Goal: Task Accomplishment & Management: Manage account settings

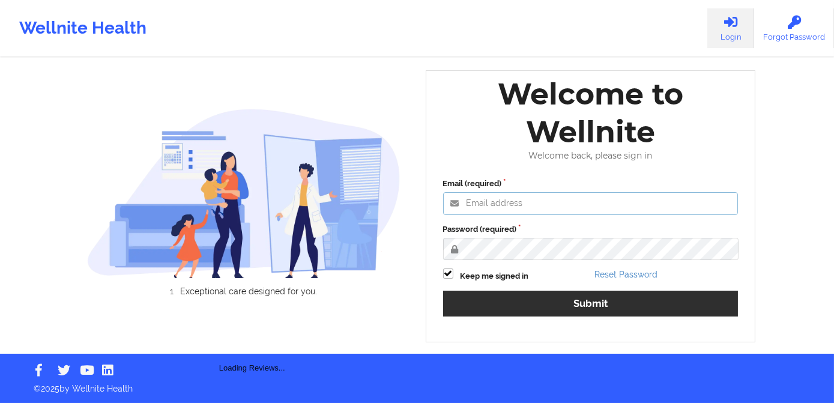
type input "[PERSON_NAME][EMAIL_ADDRESS][DOMAIN_NAME]"
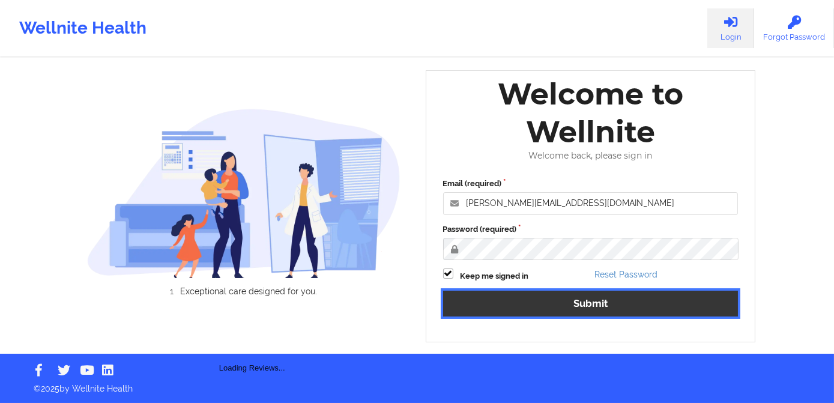
click at [576, 298] on button "Submit" at bounding box center [590, 303] width 295 height 26
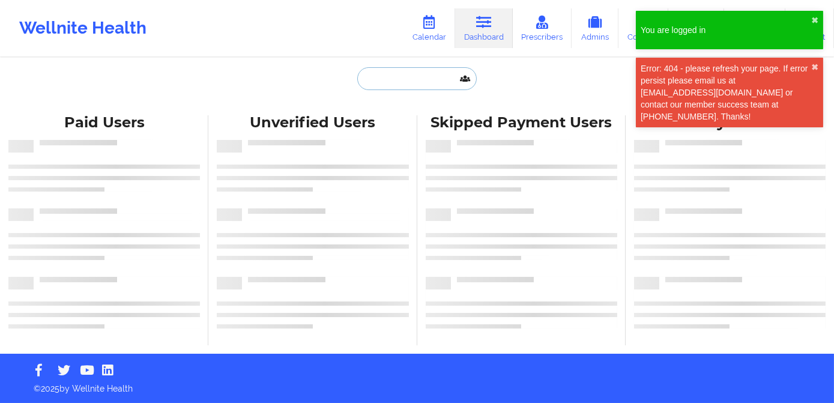
click at [407, 82] on input "text" at bounding box center [416, 78] width 119 height 23
paste input "[EMAIL_ADDRESS][DOMAIN_NAME]"
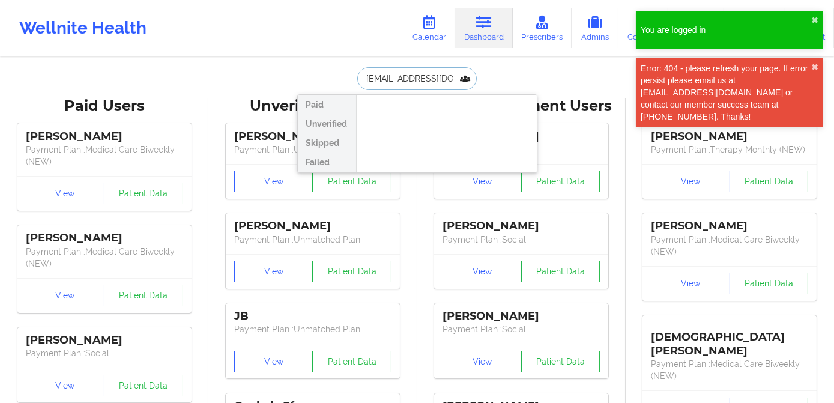
type input "[EMAIL_ADDRESS][DOMAIN_NAME]"
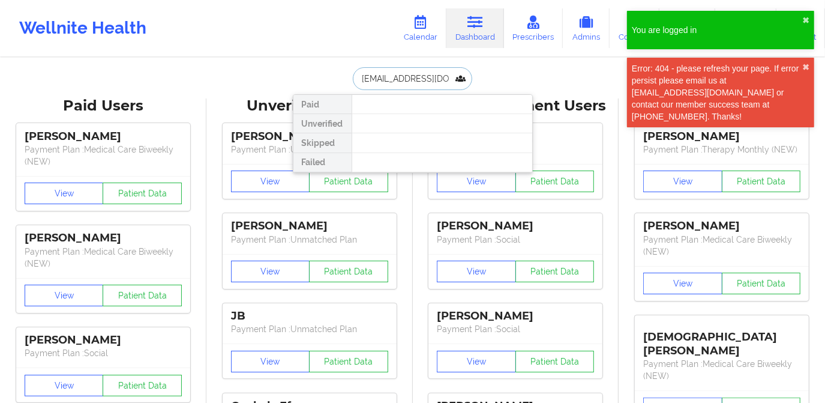
scroll to position [0, 18]
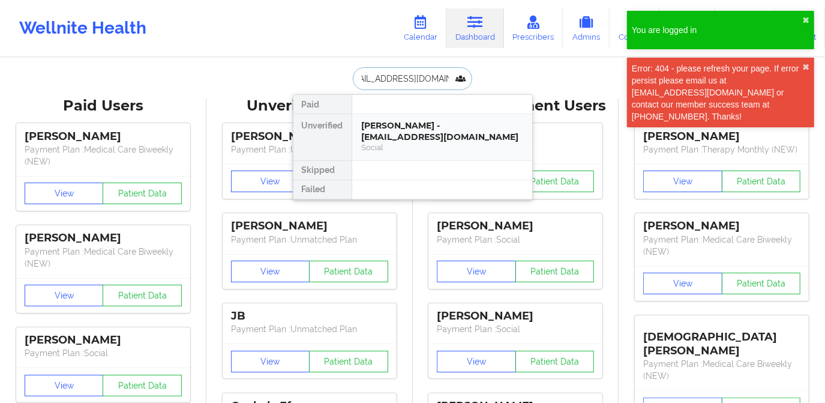
click at [408, 131] on div "[PERSON_NAME] - [EMAIL_ADDRESS][DOMAIN_NAME]" at bounding box center [442, 131] width 161 height 22
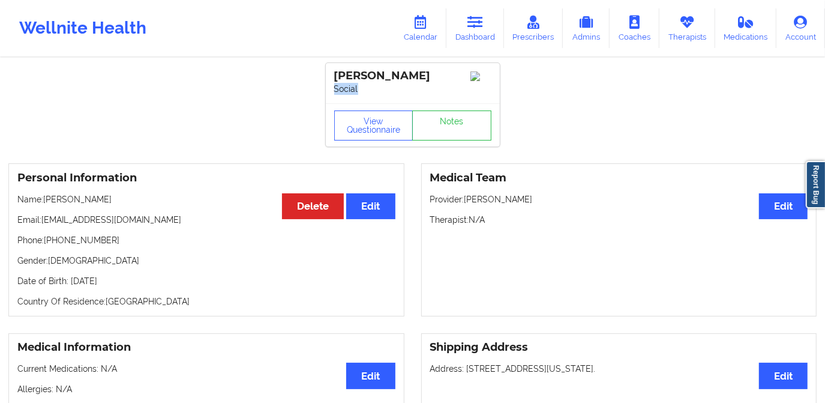
drag, startPoint x: 372, startPoint y: 89, endPoint x: 331, endPoint y: 89, distance: 40.8
click at [331, 89] on div "[PERSON_NAME] Social" at bounding box center [413, 83] width 174 height 40
copy p "Social"
click at [472, 36] on link "Dashboard" at bounding box center [475, 28] width 58 height 40
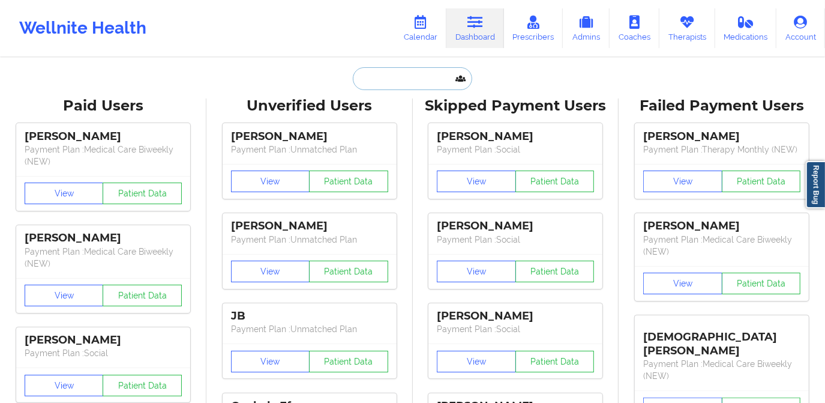
click at [451, 73] on input "text" at bounding box center [412, 78] width 119 height 23
paste input "[EMAIL_ADDRESS][DOMAIN_NAME]"
type input "[EMAIL_ADDRESS][DOMAIN_NAME]"
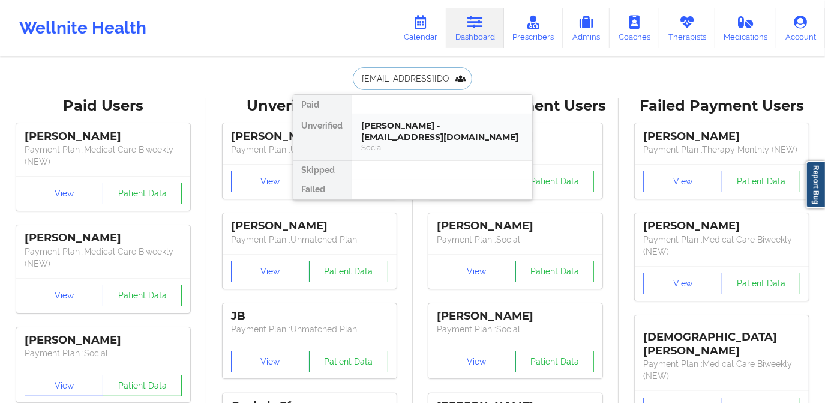
click at [406, 137] on div "[PERSON_NAME] - [EMAIL_ADDRESS][DOMAIN_NAME]" at bounding box center [442, 131] width 161 height 22
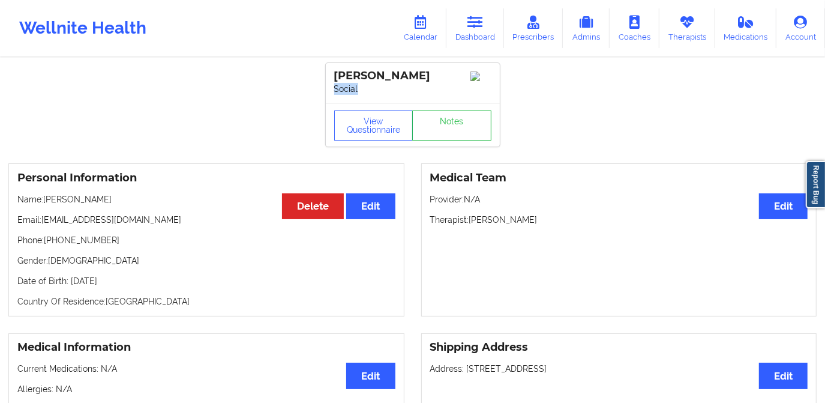
drag, startPoint x: 367, startPoint y: 87, endPoint x: 329, endPoint y: 88, distance: 37.8
click at [329, 88] on div "[PERSON_NAME] Social" at bounding box center [413, 83] width 174 height 40
copy p "Social"
click at [472, 33] on link "Dashboard" at bounding box center [475, 28] width 58 height 40
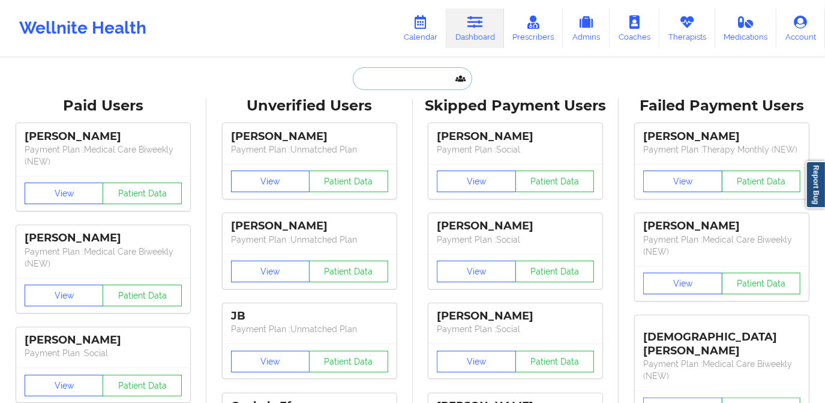
click at [410, 83] on input "text" at bounding box center [412, 78] width 119 height 23
paste input "[PERSON_NAME][EMAIL_ADDRESS][DOMAIN_NAME]"
type input "[PERSON_NAME][EMAIL_ADDRESS][DOMAIN_NAME]"
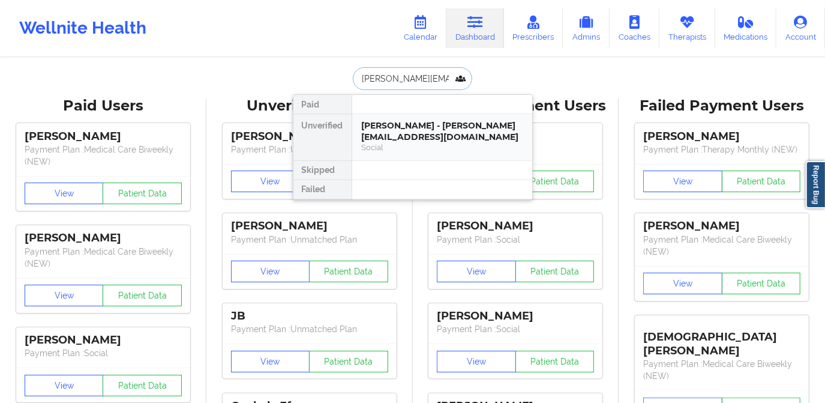
click at [391, 149] on div "Social" at bounding box center [442, 147] width 161 height 10
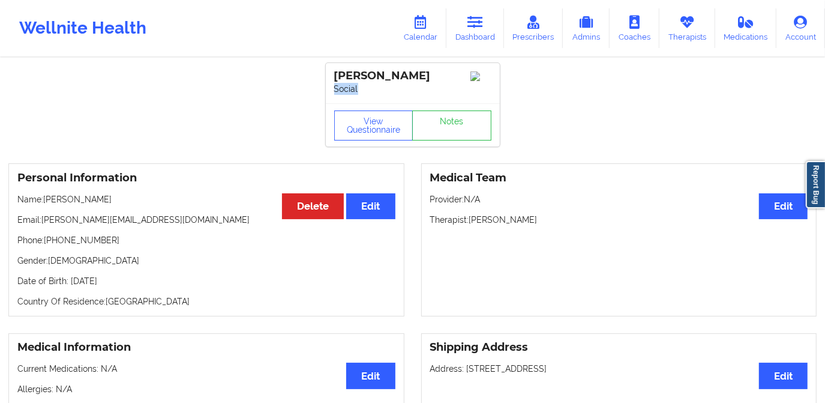
drag, startPoint x: 360, startPoint y: 90, endPoint x: 328, endPoint y: 89, distance: 32.4
click at [328, 89] on div "[PERSON_NAME] Social" at bounding box center [413, 83] width 174 height 40
copy p "Social"
click at [477, 32] on link "Dashboard" at bounding box center [475, 28] width 58 height 40
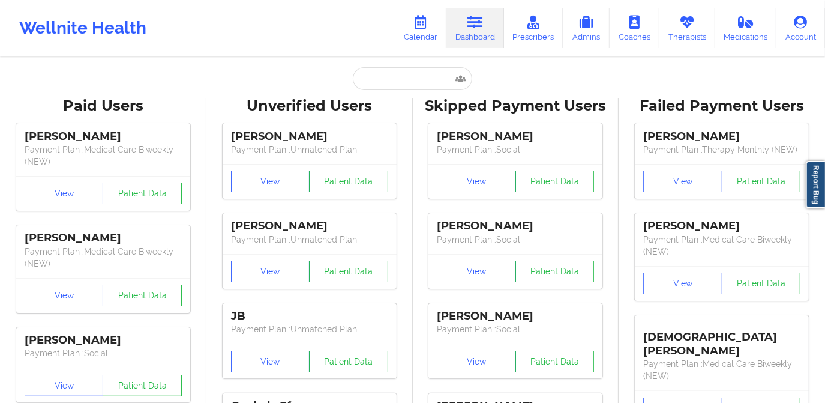
click at [422, 86] on input "text" at bounding box center [412, 78] width 119 height 23
paste input "[EMAIL_ADDRESS][DOMAIN_NAME]"
type input "[EMAIL_ADDRESS][DOMAIN_NAME]"
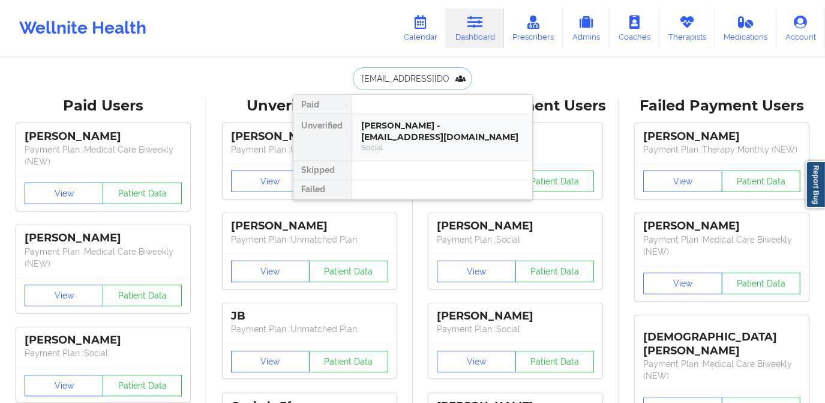
click at [398, 142] on div "Social" at bounding box center [442, 147] width 161 height 10
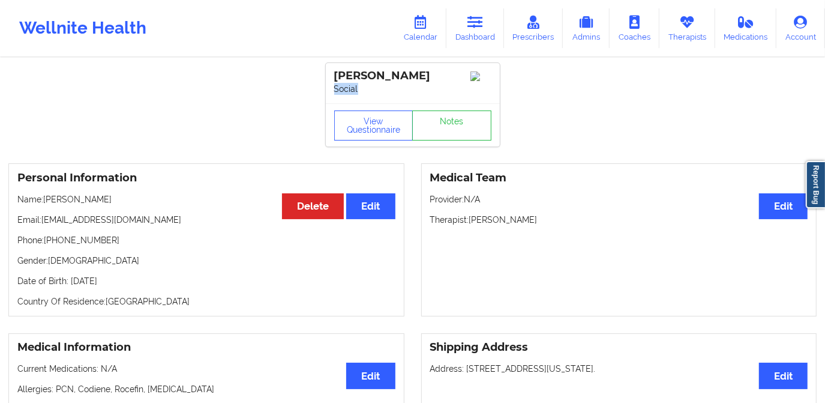
drag, startPoint x: 360, startPoint y: 88, endPoint x: 326, endPoint y: 86, distance: 33.6
click at [326, 86] on div "[PERSON_NAME] Social" at bounding box center [413, 83] width 174 height 40
copy p "Social"
click at [483, 40] on link "Dashboard" at bounding box center [475, 28] width 58 height 40
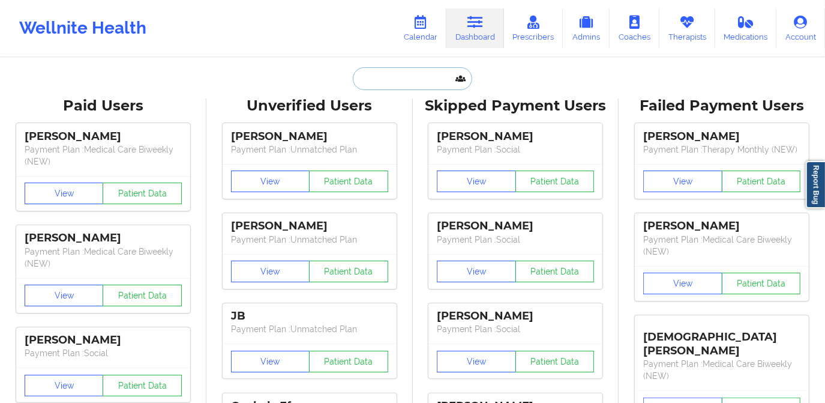
click at [437, 80] on input "text" at bounding box center [412, 78] width 119 height 23
paste input "[EMAIL_ADDRESS][DOMAIN_NAME]"
type input "[EMAIL_ADDRESS][DOMAIN_NAME]"
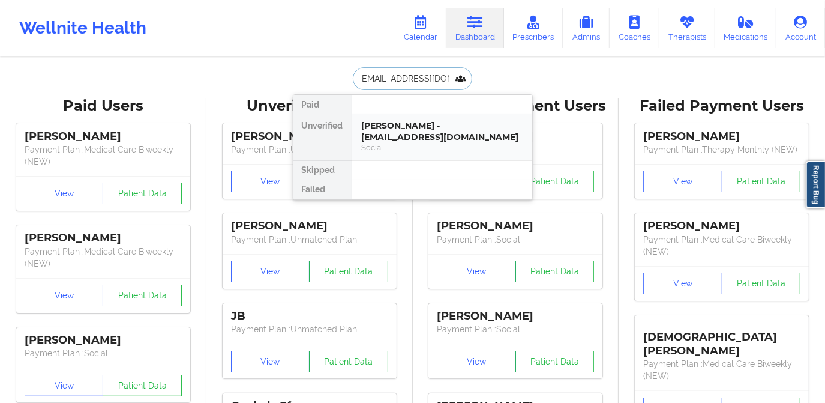
click at [424, 128] on div "[PERSON_NAME] - [EMAIL_ADDRESS][DOMAIN_NAME]" at bounding box center [442, 131] width 161 height 22
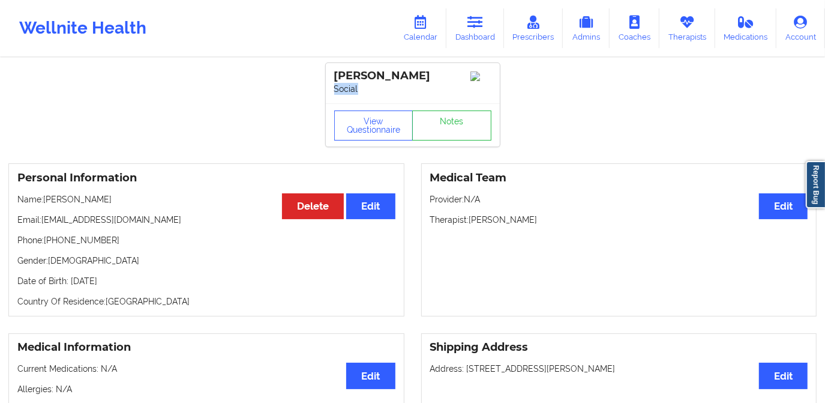
drag, startPoint x: 367, startPoint y: 84, endPoint x: 332, endPoint y: 86, distance: 34.3
click at [332, 86] on div "[PERSON_NAME] Social" at bounding box center [413, 83] width 174 height 40
copy p "Social"
click at [486, 25] on link "Dashboard" at bounding box center [475, 28] width 58 height 40
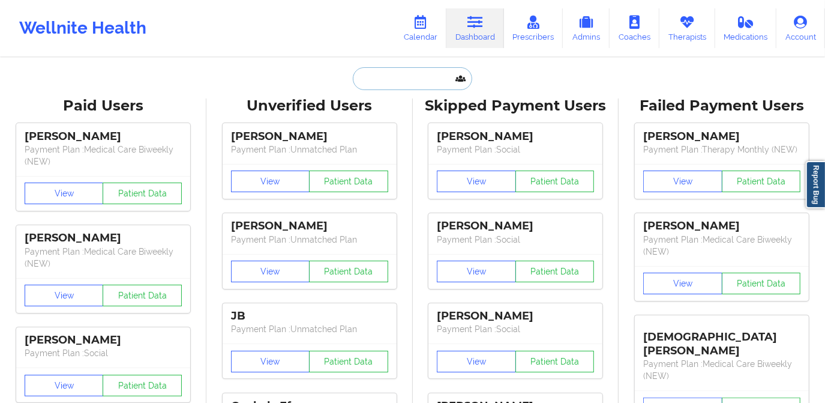
click at [406, 77] on input "text" at bounding box center [412, 78] width 119 height 23
paste input "[EMAIL_ADDRESS][DOMAIN_NAME]"
type input "[EMAIL_ADDRESS][DOMAIN_NAME]"
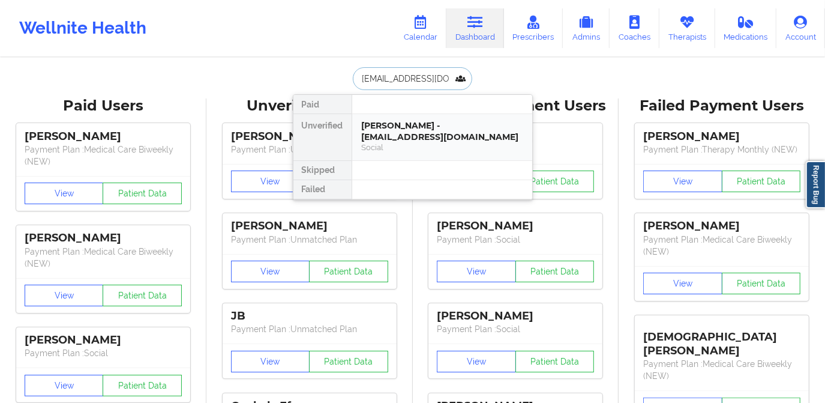
click at [417, 122] on div "[PERSON_NAME] - [EMAIL_ADDRESS][DOMAIN_NAME]" at bounding box center [442, 131] width 161 height 22
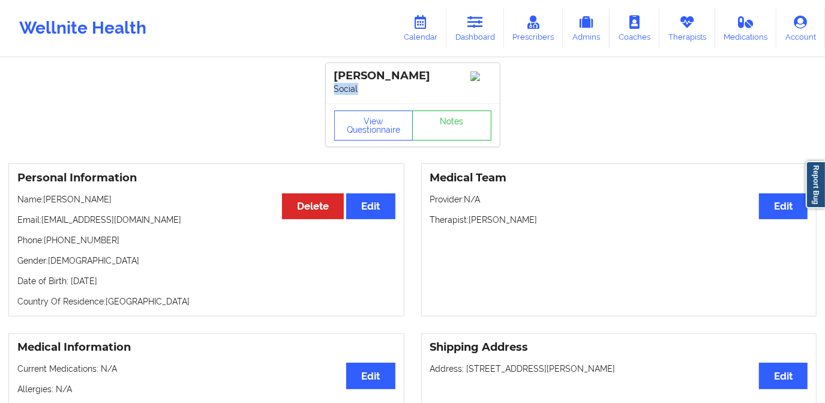
drag, startPoint x: 362, startPoint y: 89, endPoint x: 331, endPoint y: 87, distance: 31.3
click at [331, 87] on div "[PERSON_NAME] Social" at bounding box center [413, 83] width 174 height 40
copy p "Social"
click at [488, 17] on link "Dashboard" at bounding box center [475, 28] width 58 height 40
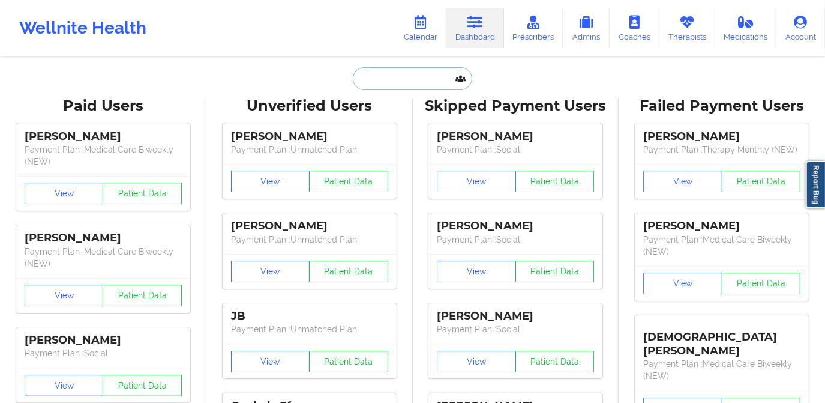
click at [422, 71] on input "text" at bounding box center [412, 78] width 119 height 23
paste input "[PERSON_NAME][EMAIL_ADDRESS][DOMAIN_NAME]"
type input "[PERSON_NAME][EMAIL_ADDRESS][DOMAIN_NAME]"
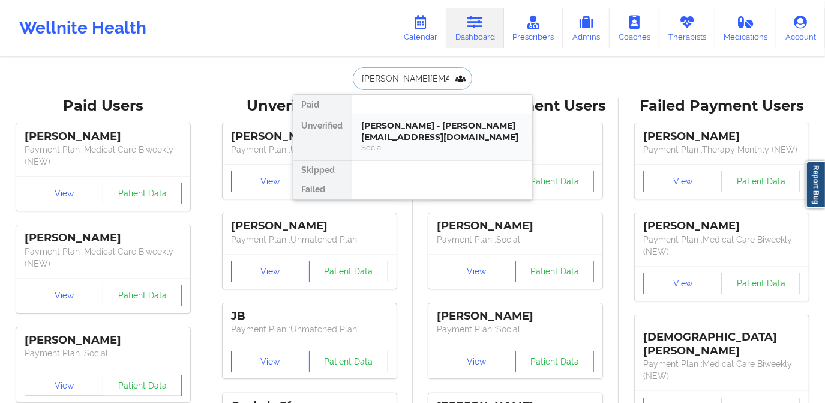
click at [402, 127] on div "[PERSON_NAME] - [PERSON_NAME][EMAIL_ADDRESS][DOMAIN_NAME]" at bounding box center [442, 131] width 161 height 22
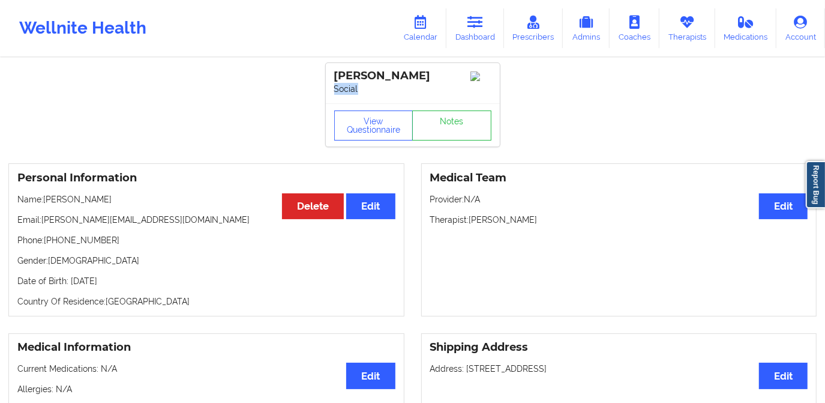
drag, startPoint x: 366, startPoint y: 93, endPoint x: 324, endPoint y: 92, distance: 42.0
copy p "Social"
click at [480, 29] on icon at bounding box center [476, 22] width 16 height 13
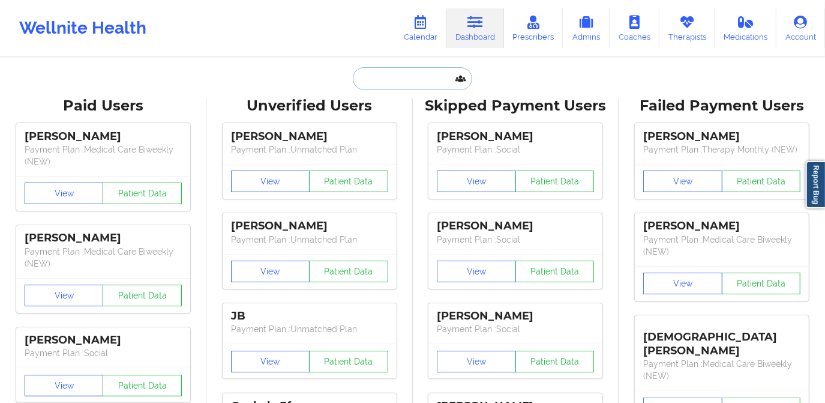
click at [408, 76] on input "text" at bounding box center [412, 78] width 119 height 23
paste input "[EMAIL_ADDRESS][DOMAIN_NAME]"
type input "[EMAIL_ADDRESS][DOMAIN_NAME]"
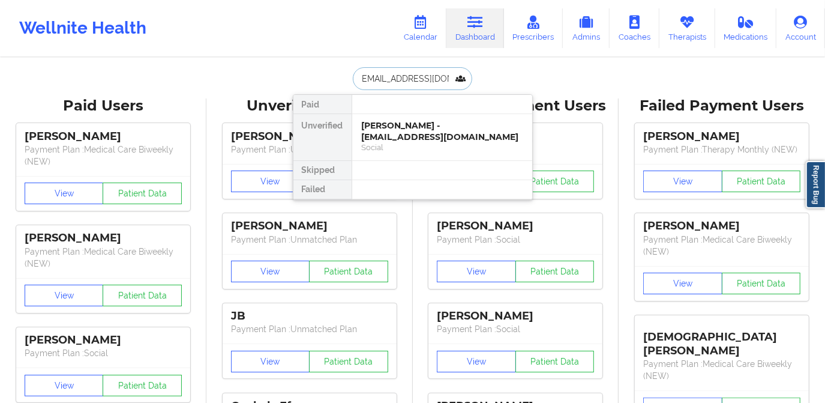
click at [415, 125] on div "[PERSON_NAME] - [EMAIL_ADDRESS][DOMAIN_NAME]" at bounding box center [442, 131] width 161 height 22
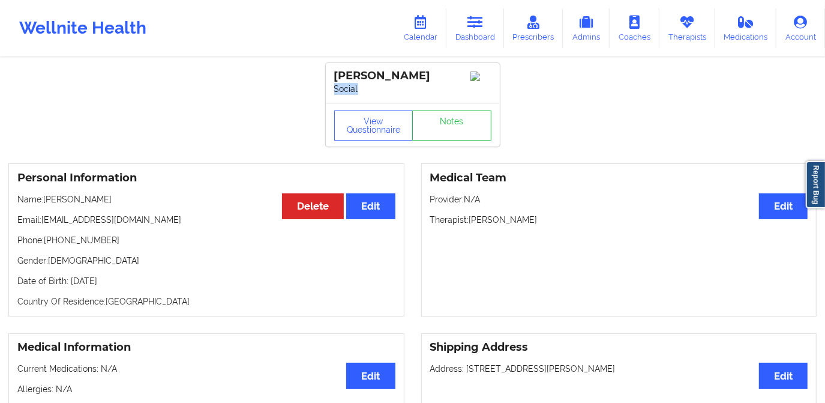
drag, startPoint x: 336, startPoint y: 89, endPoint x: 328, endPoint y: 89, distance: 8.4
click at [328, 89] on div "[PERSON_NAME] Social" at bounding box center [413, 83] width 174 height 40
copy p "Social"
click at [471, 34] on link "Dashboard" at bounding box center [475, 28] width 58 height 40
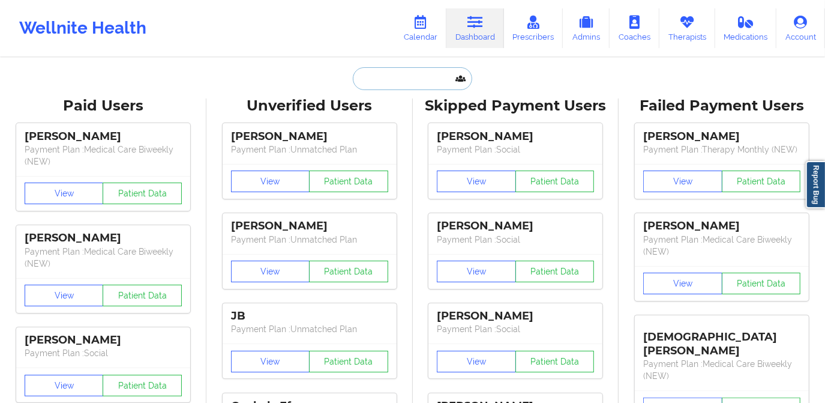
click at [401, 83] on input "text" at bounding box center [412, 78] width 119 height 23
paste input "[EMAIL_ADDRESS][DOMAIN_NAME]"
type input "[EMAIL_ADDRESS][DOMAIN_NAME]"
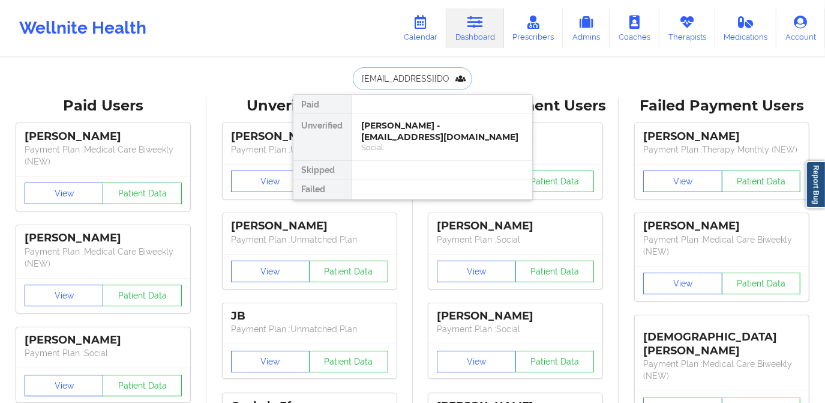
scroll to position [0, 2]
click at [422, 127] on div "[PERSON_NAME] - [EMAIL_ADDRESS][DOMAIN_NAME]" at bounding box center [442, 131] width 161 height 22
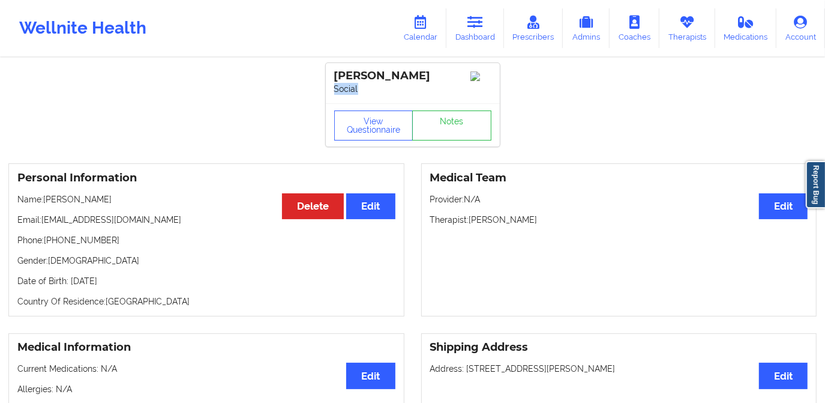
drag, startPoint x: 373, startPoint y: 86, endPoint x: 329, endPoint y: 89, distance: 43.3
click at [329, 89] on div "[PERSON_NAME] Social" at bounding box center [413, 83] width 174 height 40
copy p "Social"
click at [486, 26] on link "Dashboard" at bounding box center [475, 28] width 58 height 40
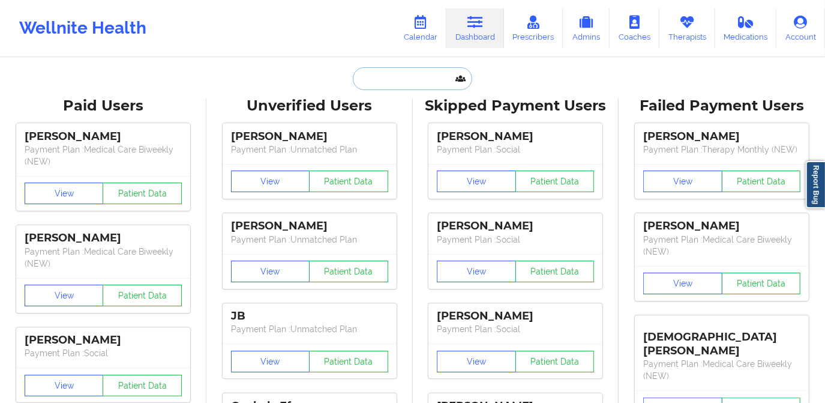
click at [433, 76] on input "text" at bounding box center [412, 78] width 119 height 23
paste input "[EMAIL_ADDRESS][DOMAIN_NAME]"
type input "[EMAIL_ADDRESS][DOMAIN_NAME]"
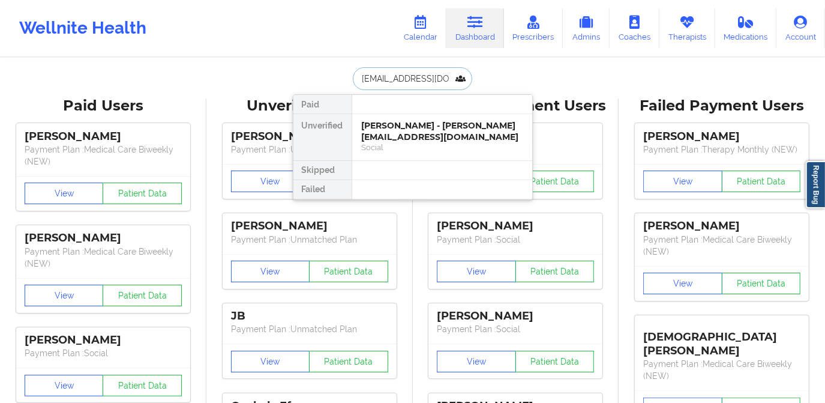
click at [404, 131] on div "[PERSON_NAME] - [PERSON_NAME][EMAIL_ADDRESS][DOMAIN_NAME]" at bounding box center [442, 131] width 161 height 22
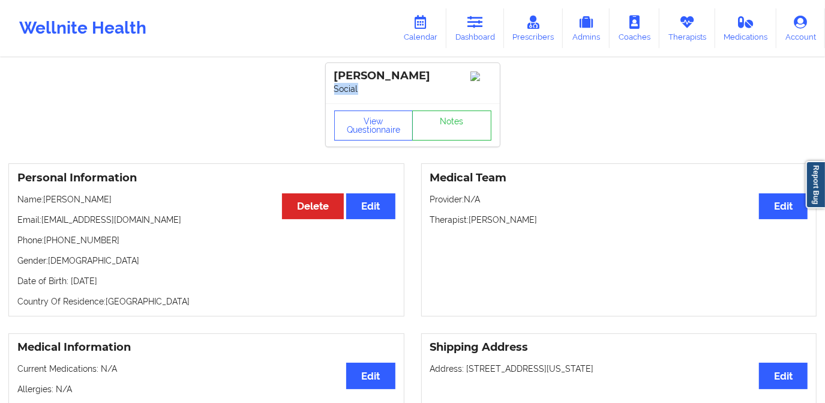
drag, startPoint x: 370, startPoint y: 98, endPoint x: 331, endPoint y: 100, distance: 39.6
click at [331, 100] on div "[PERSON_NAME] Social" at bounding box center [413, 83] width 174 height 40
copy p "Social"
click at [474, 27] on icon at bounding box center [476, 22] width 16 height 13
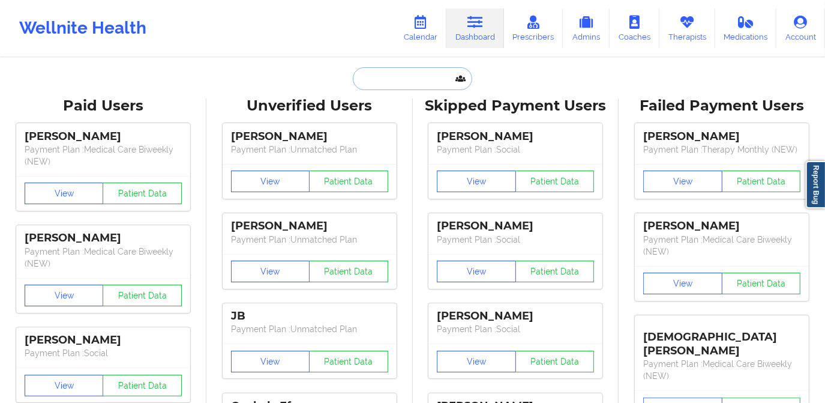
click at [401, 73] on input "text" at bounding box center [412, 78] width 119 height 23
paste input "[PERSON_NAME][EMAIL_ADDRESS][DOMAIN_NAME]"
type input "[PERSON_NAME][EMAIL_ADDRESS][DOMAIN_NAME]"
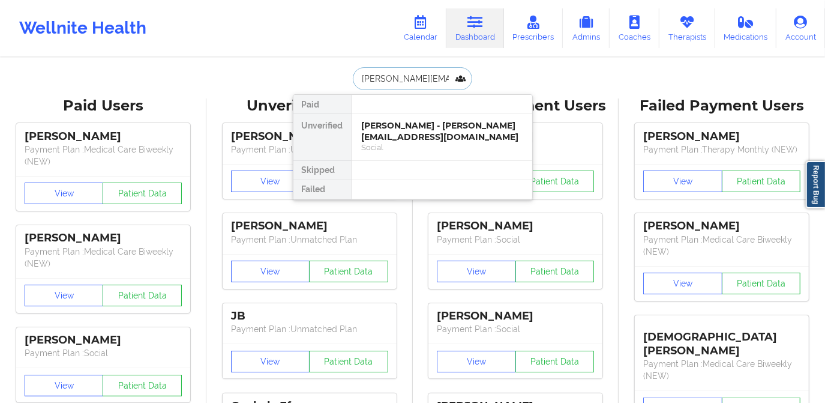
click at [422, 129] on div "[PERSON_NAME] - [PERSON_NAME][EMAIL_ADDRESS][DOMAIN_NAME]" at bounding box center [442, 131] width 161 height 22
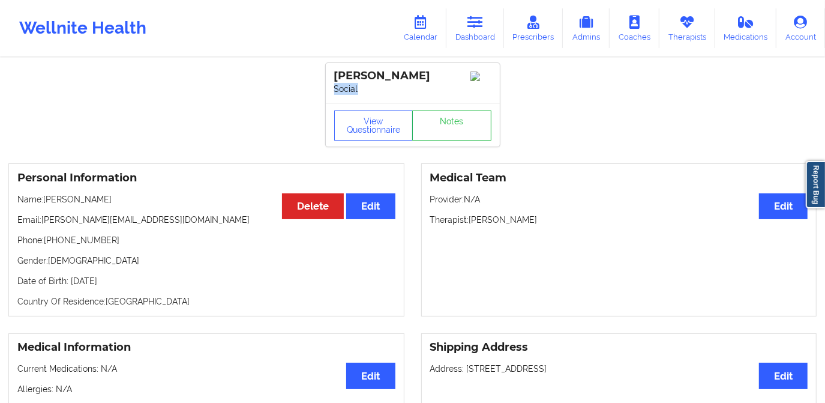
drag, startPoint x: 369, startPoint y: 89, endPoint x: 331, endPoint y: 88, distance: 37.8
click at [331, 88] on div "[PERSON_NAME] Social" at bounding box center [413, 83] width 174 height 40
drag, startPoint x: 471, startPoint y: 32, endPoint x: 458, endPoint y: 39, distance: 14.8
click at [472, 32] on link "Dashboard" at bounding box center [475, 28] width 58 height 40
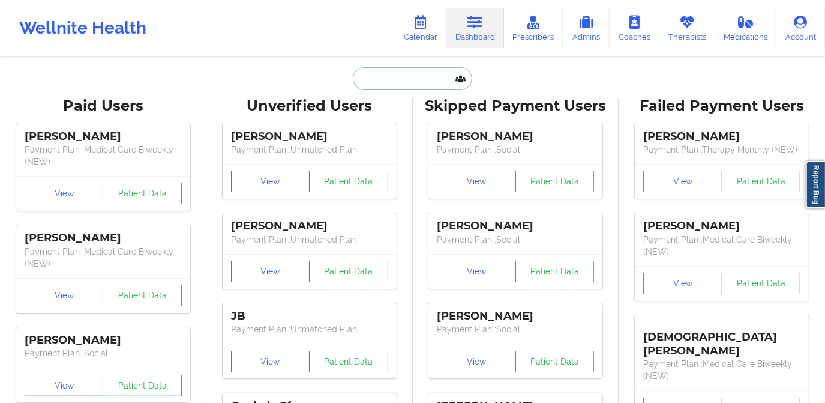
click at [400, 73] on input "text" at bounding box center [412, 78] width 119 height 23
paste input "[EMAIL_ADDRESS][DOMAIN_NAME]"
type input "[EMAIL_ADDRESS][DOMAIN_NAME]"
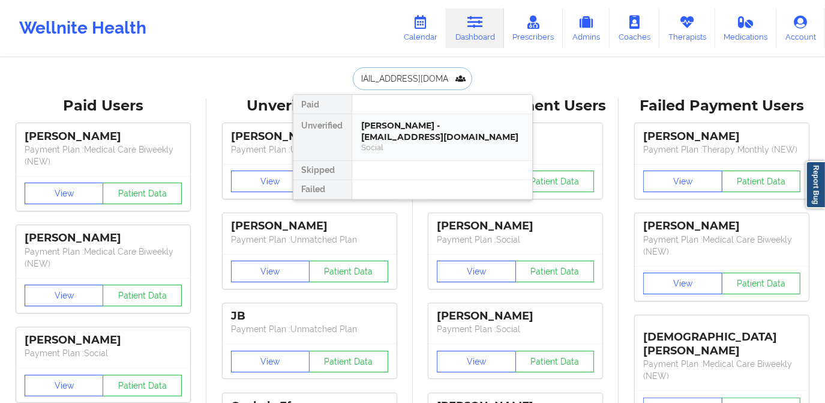
click at [423, 149] on div "Social" at bounding box center [442, 147] width 161 height 10
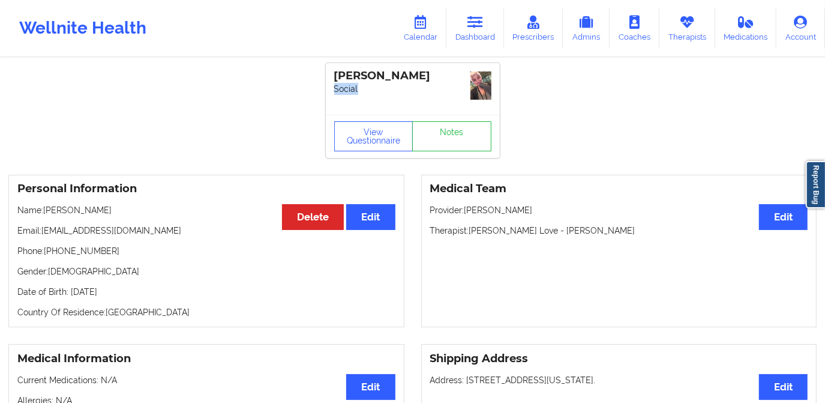
drag, startPoint x: 367, startPoint y: 92, endPoint x: 323, endPoint y: 88, distance: 44.0
click at [476, 23] on icon at bounding box center [476, 22] width 16 height 13
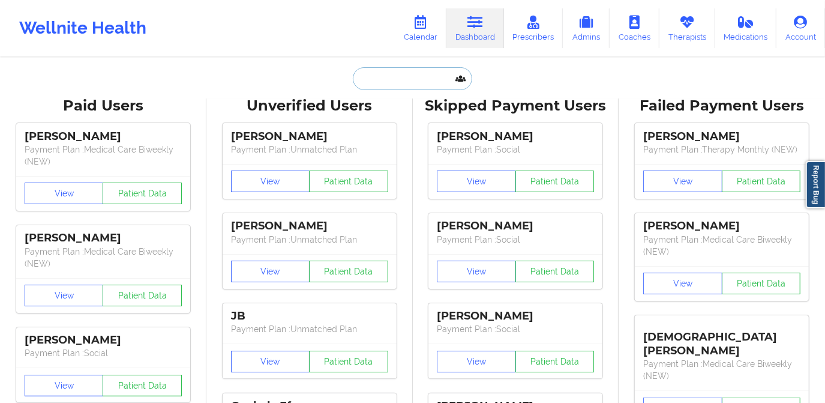
click at [431, 84] on input "text" at bounding box center [412, 78] width 119 height 23
paste input "[EMAIL_ADDRESS][DOMAIN_NAME]"
type input "[EMAIL_ADDRESS][DOMAIN_NAME]"
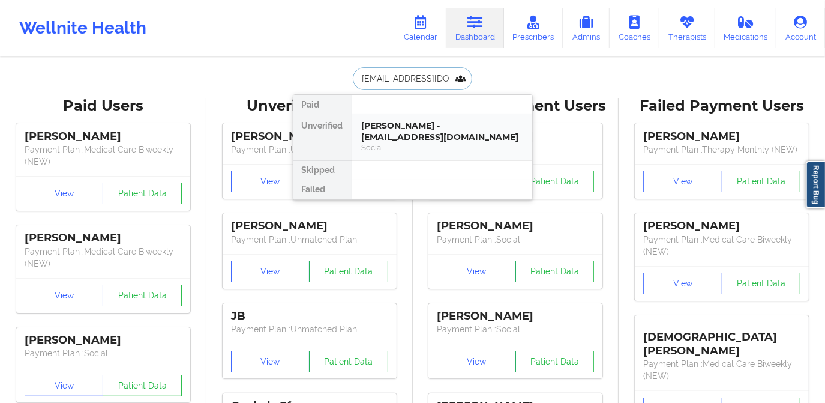
click at [418, 128] on div "[PERSON_NAME] - [EMAIL_ADDRESS][DOMAIN_NAME]" at bounding box center [442, 131] width 161 height 22
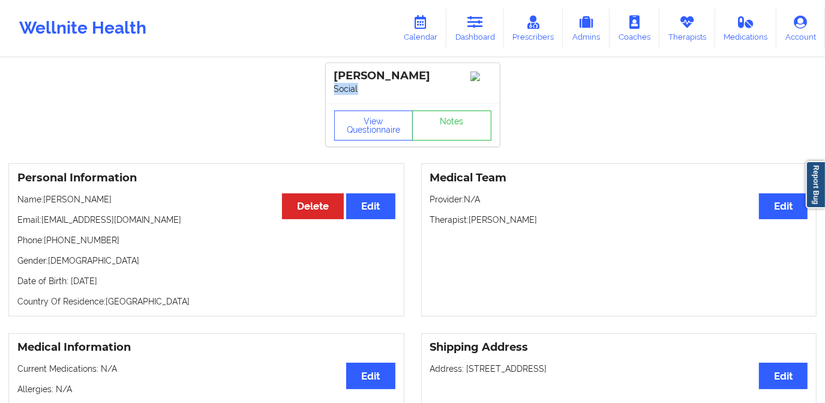
drag, startPoint x: 375, startPoint y: 89, endPoint x: 327, endPoint y: 89, distance: 48.0
click at [327, 89] on div "[PERSON_NAME] Social" at bounding box center [413, 83] width 174 height 40
click at [484, 29] on link "Dashboard" at bounding box center [475, 28] width 58 height 40
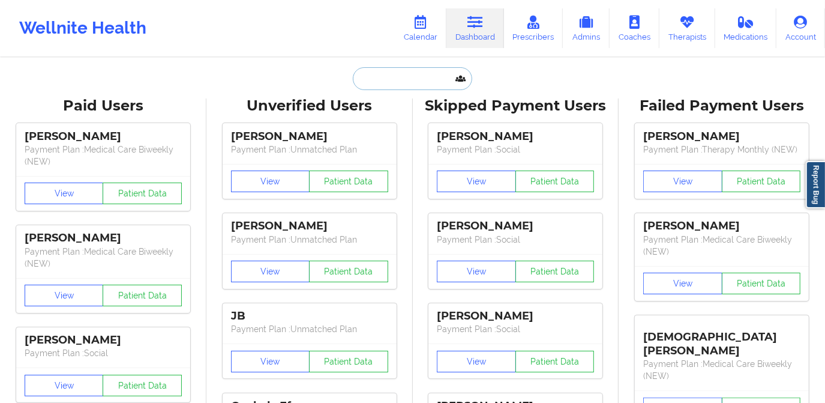
click at [429, 70] on input "text" at bounding box center [412, 78] width 119 height 23
paste input "[EMAIL_ADDRESS][DOMAIN_NAME]"
type input "[EMAIL_ADDRESS][DOMAIN_NAME]"
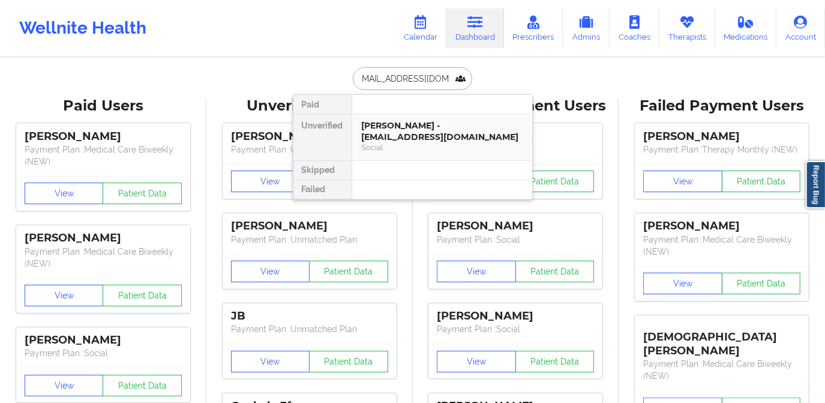
click at [421, 135] on div "[PERSON_NAME] - [EMAIL_ADDRESS][DOMAIN_NAME]" at bounding box center [442, 131] width 161 height 22
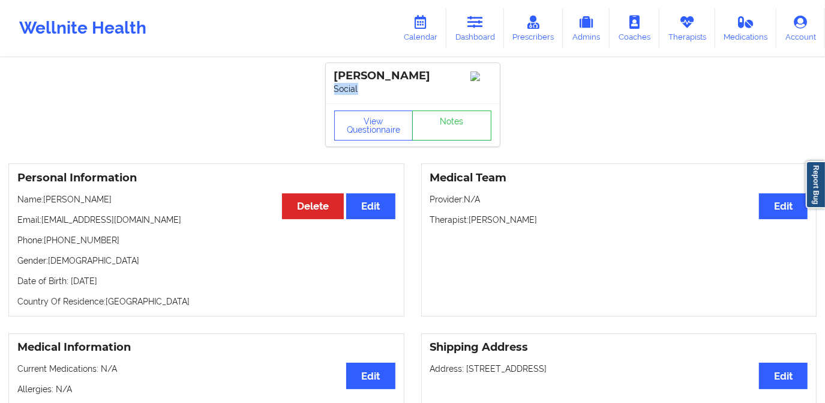
drag, startPoint x: 360, startPoint y: 91, endPoint x: 324, endPoint y: 87, distance: 36.2
click at [473, 31] on link "Dashboard" at bounding box center [475, 28] width 58 height 40
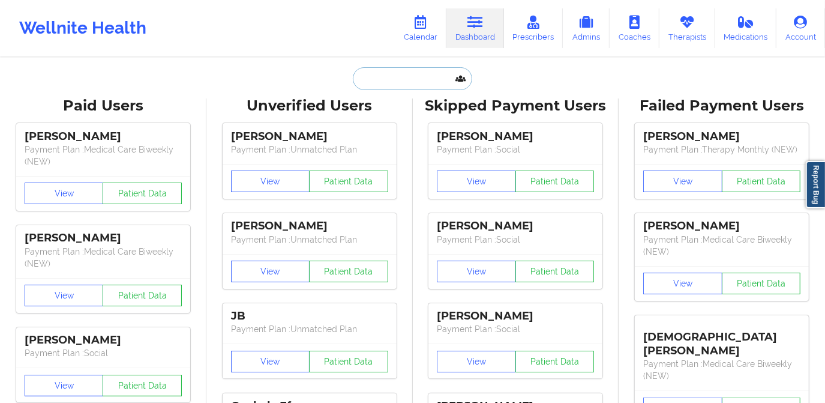
click at [424, 73] on input "text" at bounding box center [412, 78] width 119 height 23
paste input "[EMAIL_ADDRESS][DOMAIN_NAME]"
type input "[EMAIL_ADDRESS][DOMAIN_NAME]"
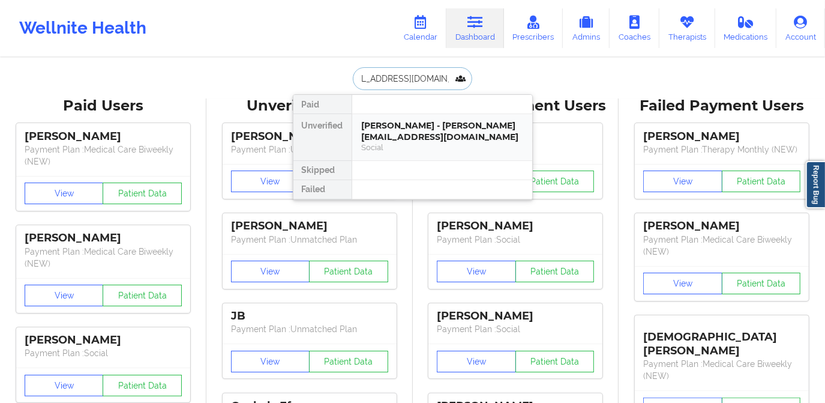
click at [427, 132] on div "[PERSON_NAME] - [PERSON_NAME][EMAIL_ADDRESS][DOMAIN_NAME]" at bounding box center [442, 131] width 161 height 22
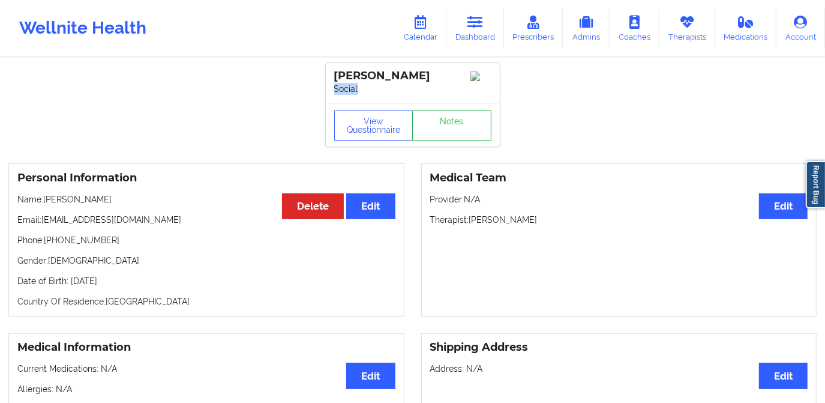
drag, startPoint x: 366, startPoint y: 88, endPoint x: 332, endPoint y: 89, distance: 33.6
click at [332, 89] on div "[PERSON_NAME] Social" at bounding box center [413, 83] width 174 height 40
click at [486, 29] on link "Dashboard" at bounding box center [475, 28] width 58 height 40
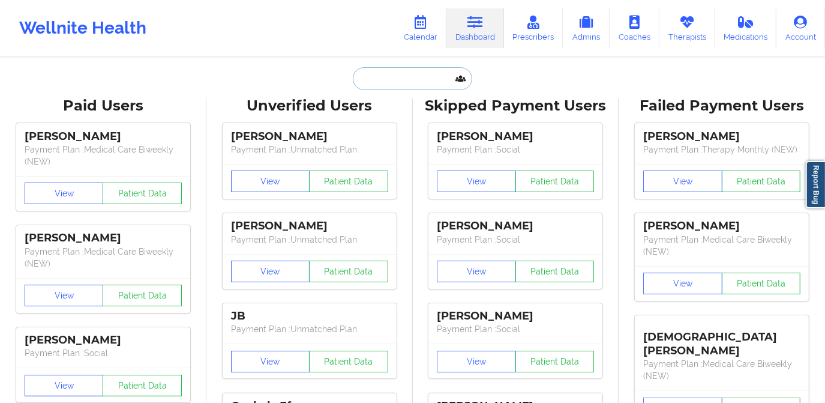
click at [424, 76] on input "text" at bounding box center [412, 78] width 119 height 23
paste input "[EMAIL_ADDRESS][DOMAIN_NAME]"
type input "[EMAIL_ADDRESS][DOMAIN_NAME]"
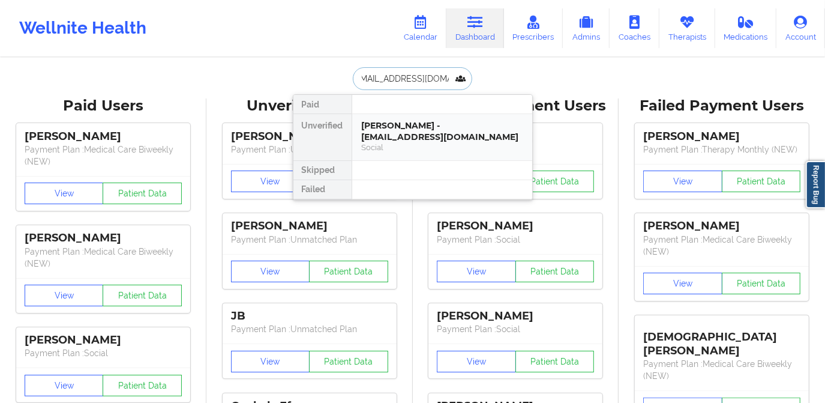
click at [443, 135] on div "[PERSON_NAME] - [EMAIL_ADDRESS][DOMAIN_NAME]" at bounding box center [442, 131] width 161 height 22
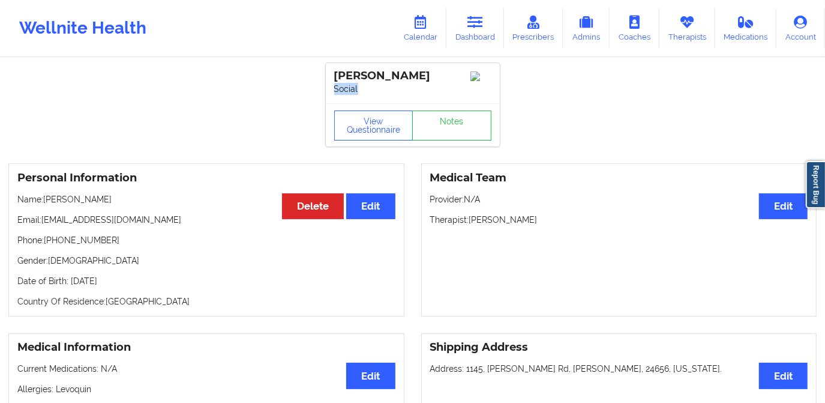
drag, startPoint x: 370, startPoint y: 92, endPoint x: 330, endPoint y: 91, distance: 39.6
click at [330, 91] on div "[PERSON_NAME] Social" at bounding box center [413, 83] width 174 height 40
drag, startPoint x: 483, startPoint y: 24, endPoint x: 475, endPoint y: 31, distance: 10.2
click at [483, 24] on icon at bounding box center [476, 22] width 16 height 13
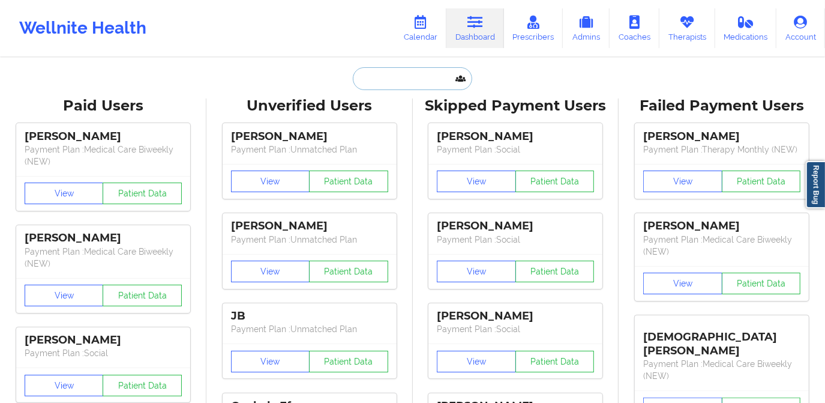
click at [417, 71] on input "text" at bounding box center [412, 78] width 119 height 23
paste input "[EMAIL_ADDRESS][DOMAIN_NAME]"
type input "[EMAIL_ADDRESS][DOMAIN_NAME]"
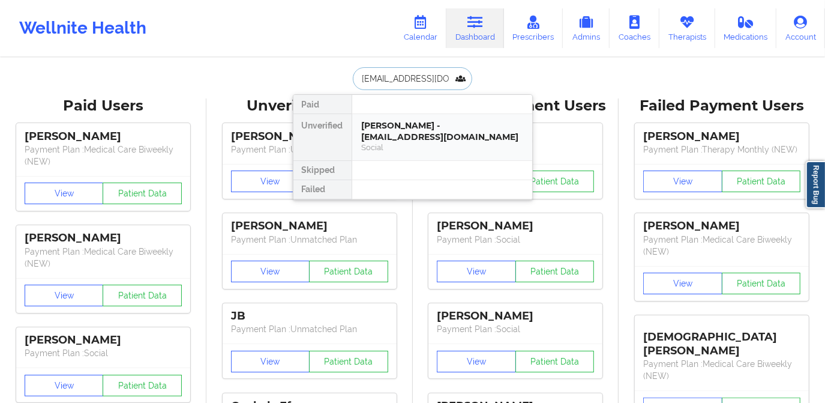
click at [404, 128] on div "[PERSON_NAME] - [EMAIL_ADDRESS][DOMAIN_NAME]" at bounding box center [442, 131] width 161 height 22
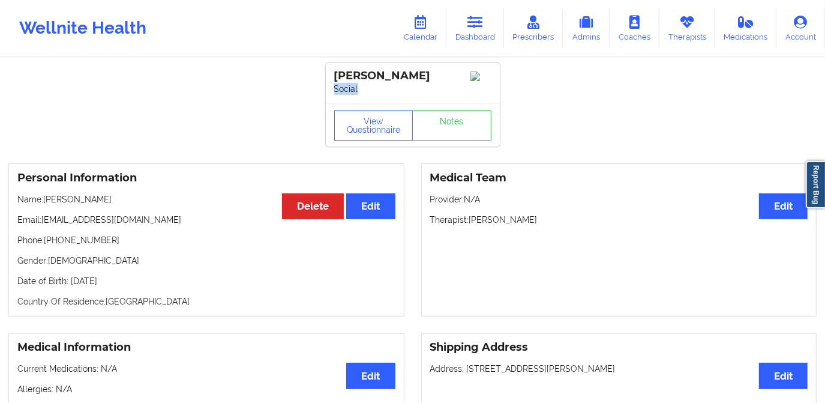
drag, startPoint x: 368, startPoint y: 90, endPoint x: 336, endPoint y: 90, distance: 31.8
click at [336, 90] on p "Social" at bounding box center [412, 89] width 157 height 12
click at [466, 33] on link "Dashboard" at bounding box center [475, 28] width 58 height 40
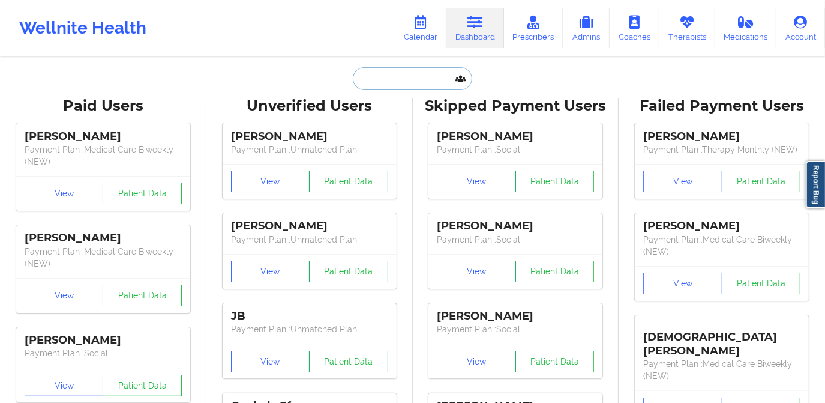
click at [398, 85] on input "text" at bounding box center [412, 78] width 119 height 23
paste input "[EMAIL_ADDRESS][DOMAIN_NAME]"
type input "[EMAIL_ADDRESS][DOMAIN_NAME]"
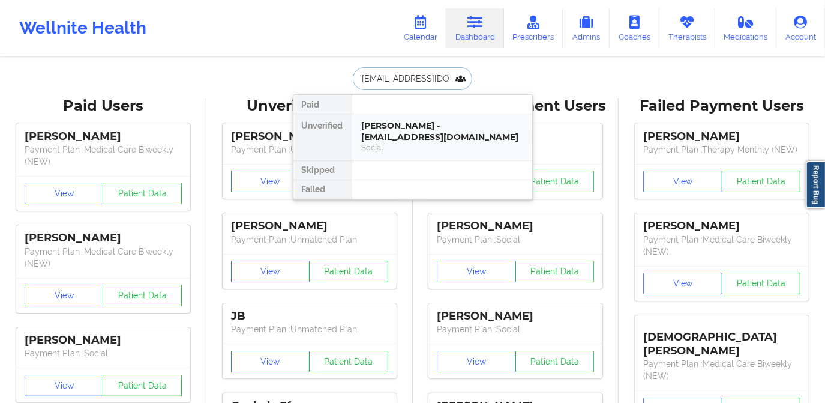
click at [409, 143] on div "Social" at bounding box center [442, 147] width 161 height 10
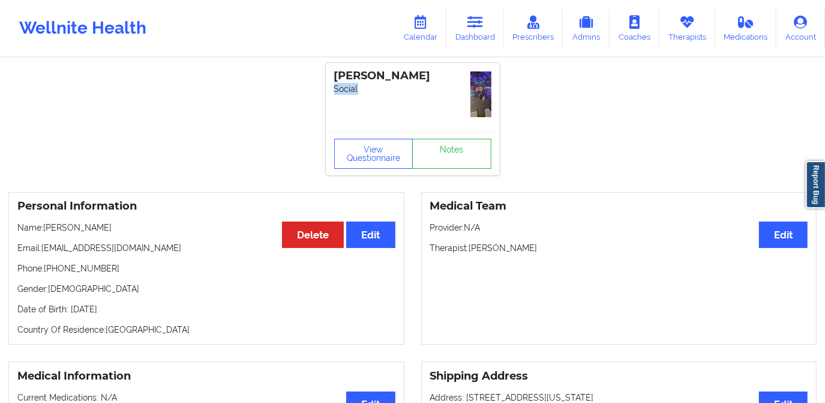
drag, startPoint x: 373, startPoint y: 90, endPoint x: 332, endPoint y: 90, distance: 40.8
click at [332, 90] on div "[PERSON_NAME] Social" at bounding box center [413, 97] width 174 height 69
click at [497, 34] on link "Dashboard" at bounding box center [475, 28] width 58 height 40
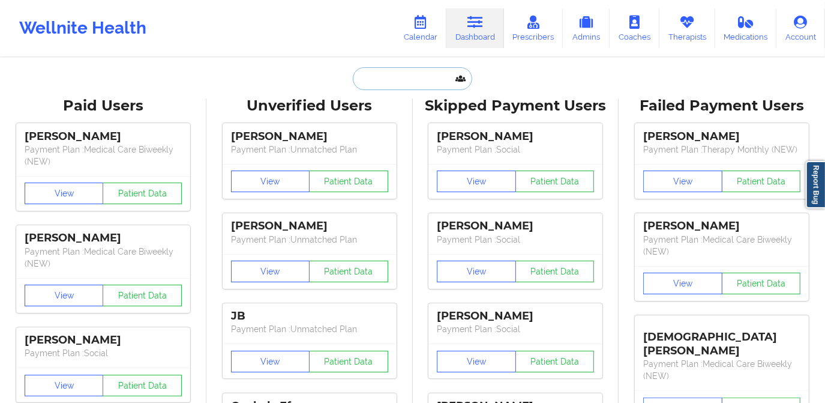
click at [421, 77] on input "text" at bounding box center [412, 78] width 119 height 23
paste input "[PERSON_NAME][EMAIL_ADDRESS][PERSON_NAME][DOMAIN_NAME]"
type input "[PERSON_NAME][EMAIL_ADDRESS][PERSON_NAME][DOMAIN_NAME]"
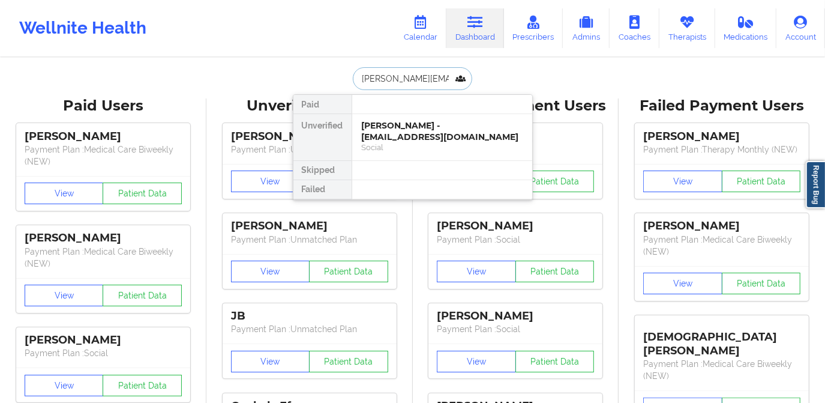
scroll to position [0, 4]
click at [434, 129] on div "Charles O'Hara - [EMAIL_ADDRESS][PERSON_NAME][DOMAIN_NAME]" at bounding box center [442, 131] width 161 height 22
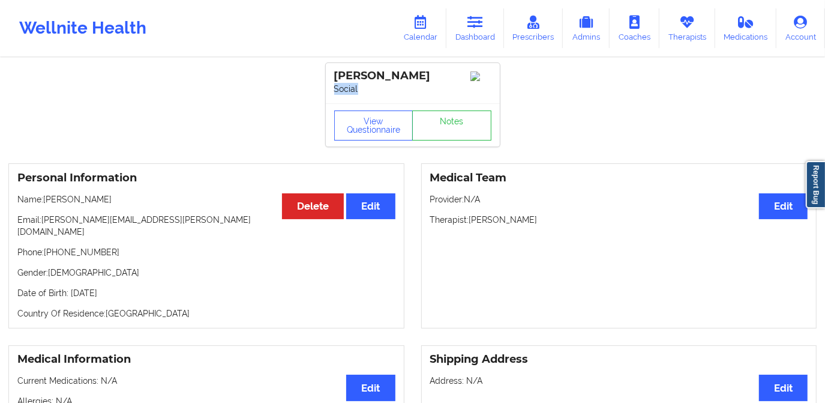
drag, startPoint x: 363, startPoint y: 90, endPoint x: 331, endPoint y: 90, distance: 31.8
click at [331, 90] on div "[PERSON_NAME] Social" at bounding box center [413, 83] width 174 height 40
